Goal: Transaction & Acquisition: Purchase product/service

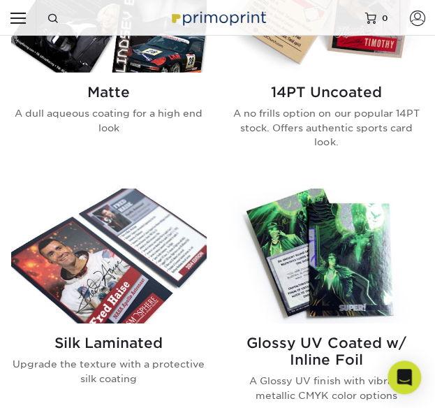
scroll to position [959, 0]
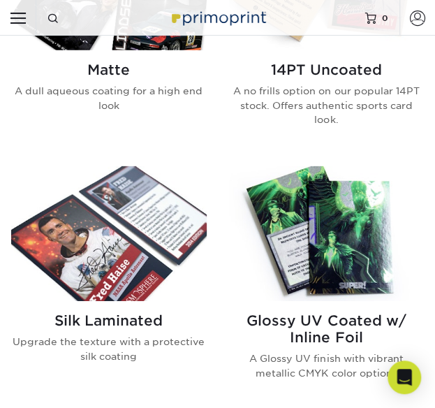
click at [74, 310] on div "Silk Laminated Upgrade the texture with a protective silk coating" at bounding box center [109, 343] width 196 height 85
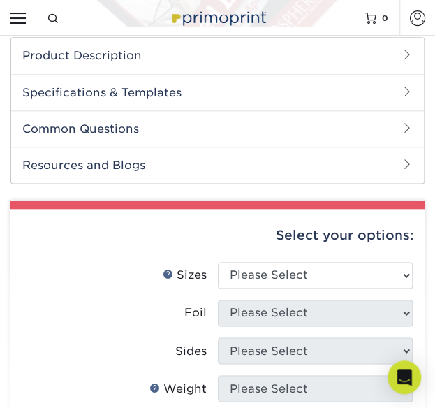
scroll to position [392, 0]
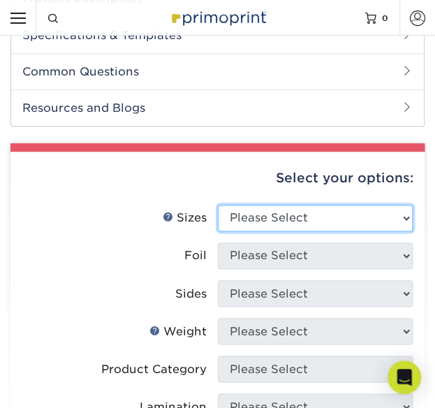
click at [250, 226] on select "Please Select 2.5" x 3.5"" at bounding box center [316, 218] width 196 height 27
select select "2.50x3.50"
click at [218, 205] on select "Please Select 2.5" x 3.5"" at bounding box center [316, 218] width 196 height 27
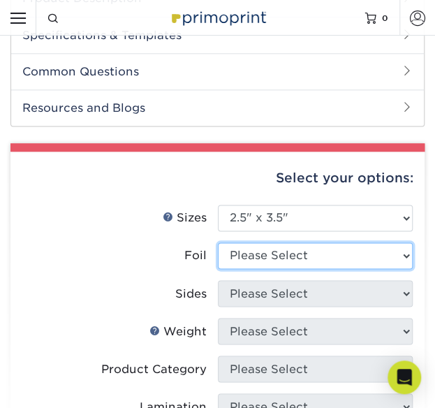
click at [248, 257] on select "Please Select No Yes" at bounding box center [316, 256] width 196 height 27
select select "1"
click at [218, 243] on select "Please Select No Yes" at bounding box center [316, 256] width 196 height 27
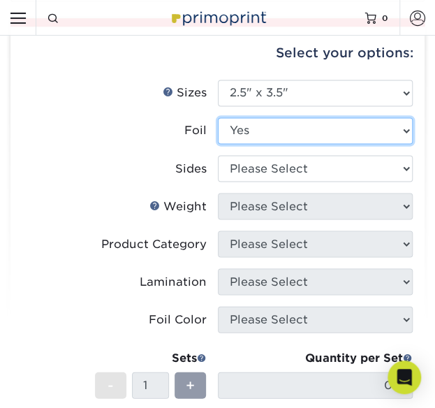
scroll to position [518, 0]
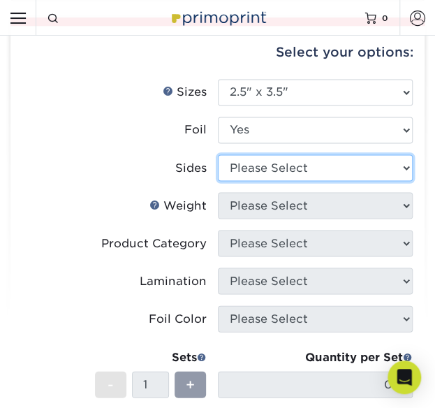
click at [274, 154] on select "Please Select Print Both Sides - Foil Both Sides Print Both Sides - Foil Front …" at bounding box center [316, 167] width 196 height 27
select select "e9e9dfb3-fba1-4d60-972c-fd9ca5904d33"
click at [218, 154] on select "Please Select Print Both Sides - Foil Both Sides Print Both Sides - Foil Front …" at bounding box center [316, 167] width 196 height 27
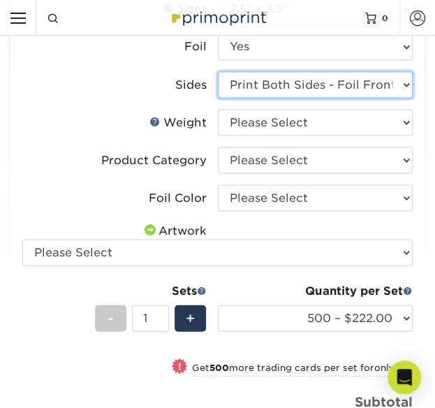
scroll to position [603, 0]
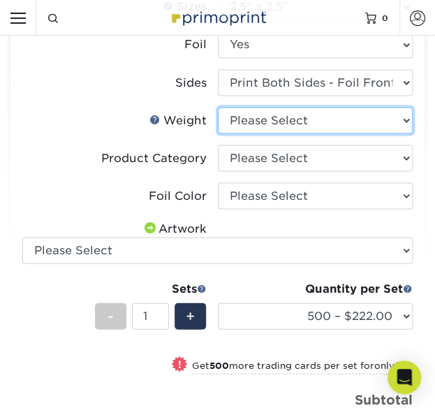
click at [260, 107] on select "Please Select 16PT" at bounding box center [316, 120] width 196 height 27
select select "16PT"
click at [218, 107] on select "Please Select 16PT" at bounding box center [316, 120] width 196 height 27
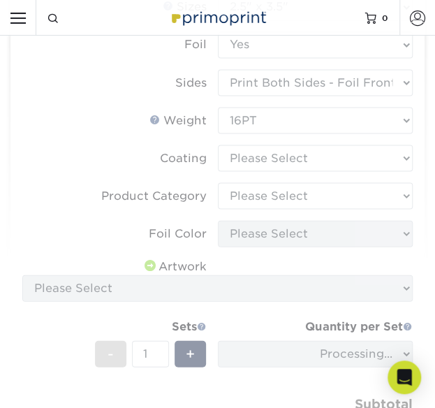
click at [259, 157] on form "Sizes Help Sizes Please Select 2.5" x 3.5" Foil Please Select No Yes -" at bounding box center [218, 235] width 392 height 482
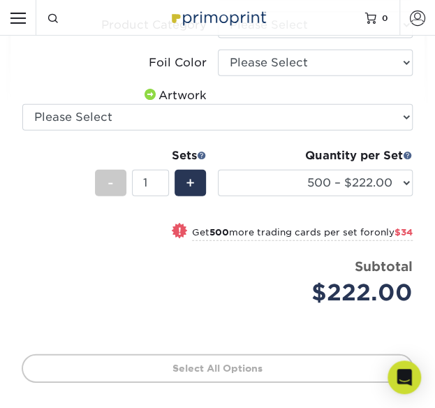
scroll to position [774, 0]
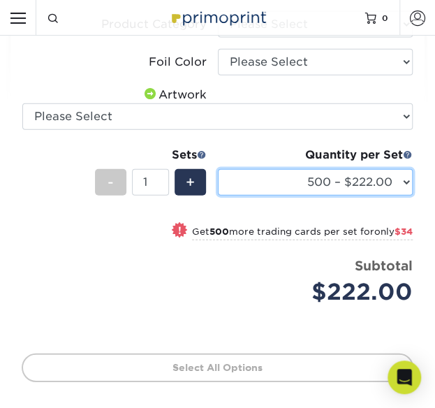
click at [270, 174] on select "500 – $222.00 1000 – $256.00 2500 – $598.00 5000 – $1135.00" at bounding box center [316, 182] width 196 height 27
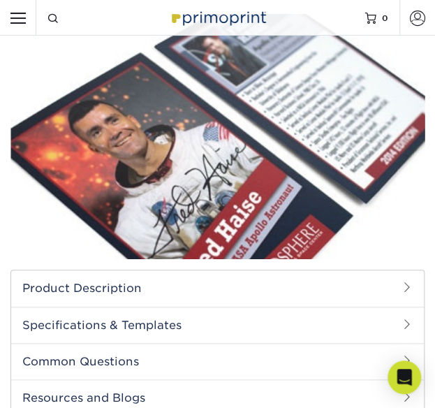
scroll to position [120, 0]
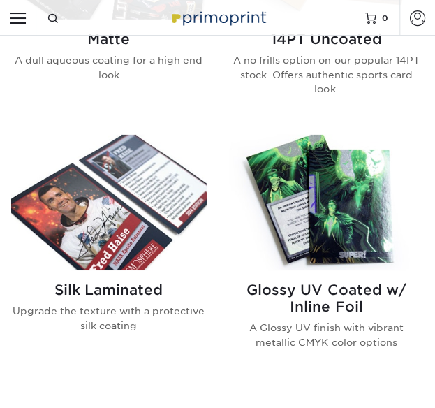
scroll to position [959, 0]
